Goal: Use online tool/utility: Utilize a website feature to perform a specific function

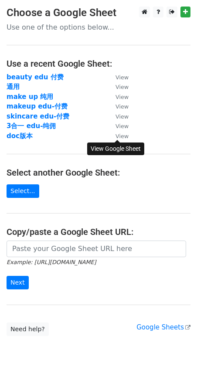
click at [118, 137] on small "View" at bounding box center [121, 136] width 13 height 7
click at [23, 195] on link "Select..." at bounding box center [23, 191] width 33 height 14
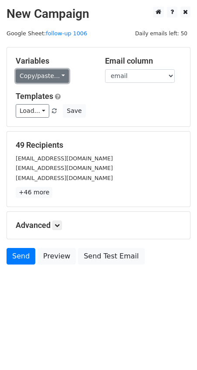
click at [60, 81] on link "Copy/paste..." at bounding box center [42, 76] width 53 height 14
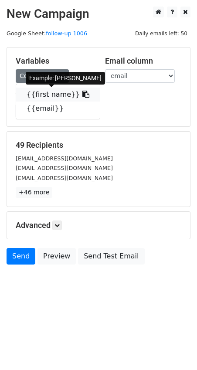
click at [82, 96] on icon at bounding box center [85, 94] width 7 height 7
